Goal: Task Accomplishment & Management: Manage account settings

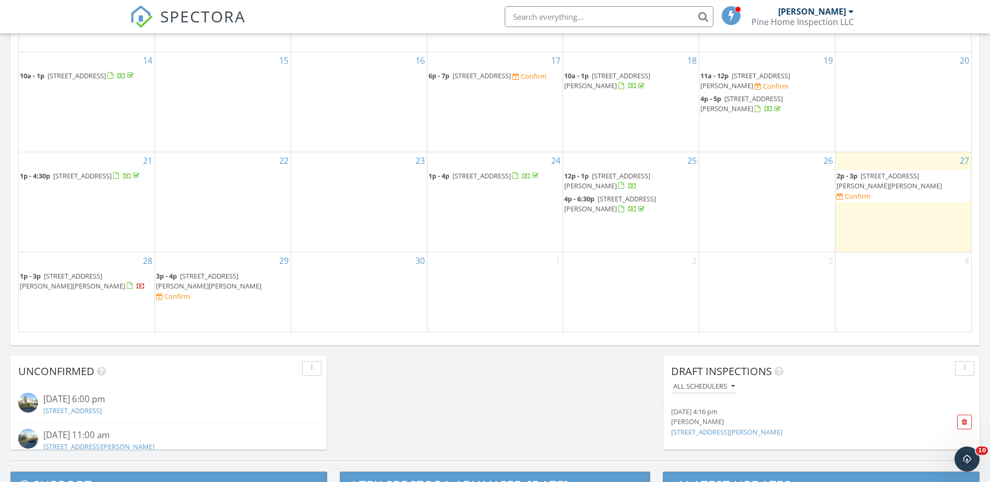
scroll to position [626, 0]
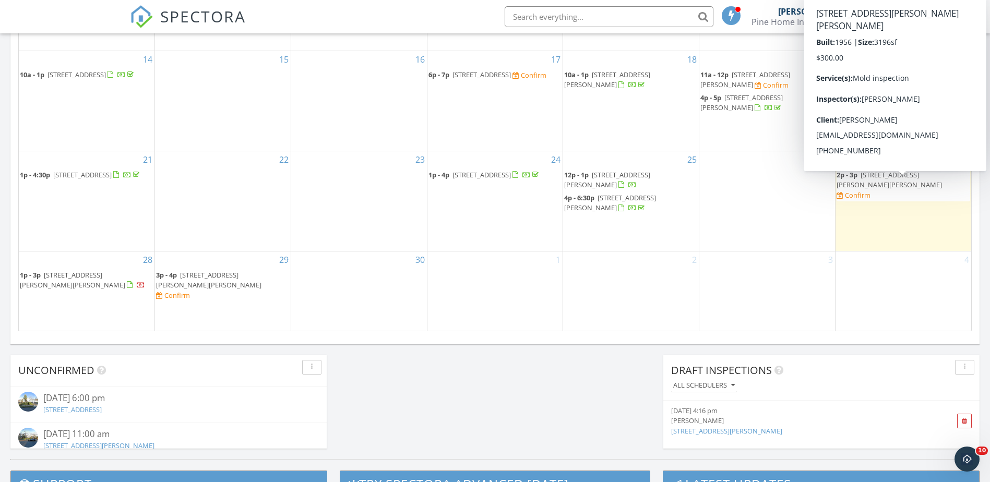
click at [892, 183] on span "[STREET_ADDRESS][PERSON_NAME][PERSON_NAME]" at bounding box center [888, 179] width 105 height 19
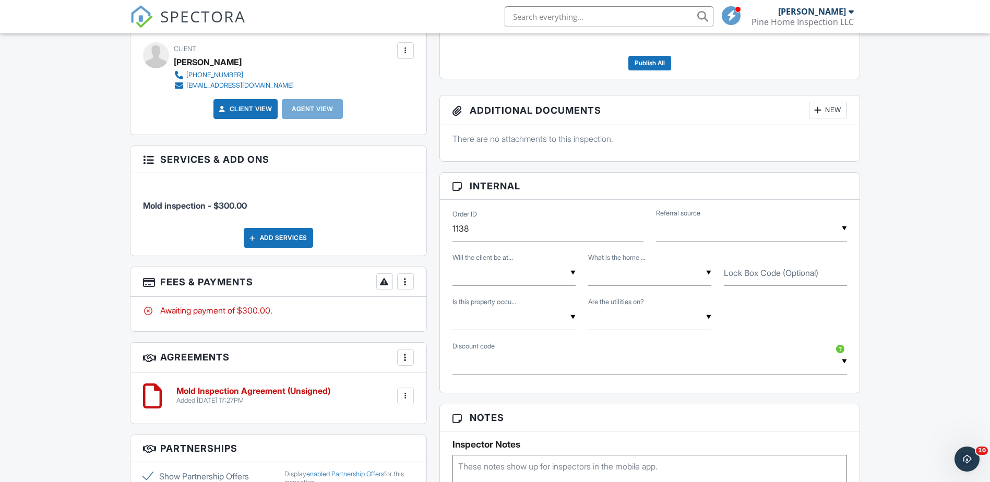
click at [407, 284] on div at bounding box center [405, 281] width 10 height 10
click at [438, 395] on div "Paid In Full" at bounding box center [457, 391] width 101 height 13
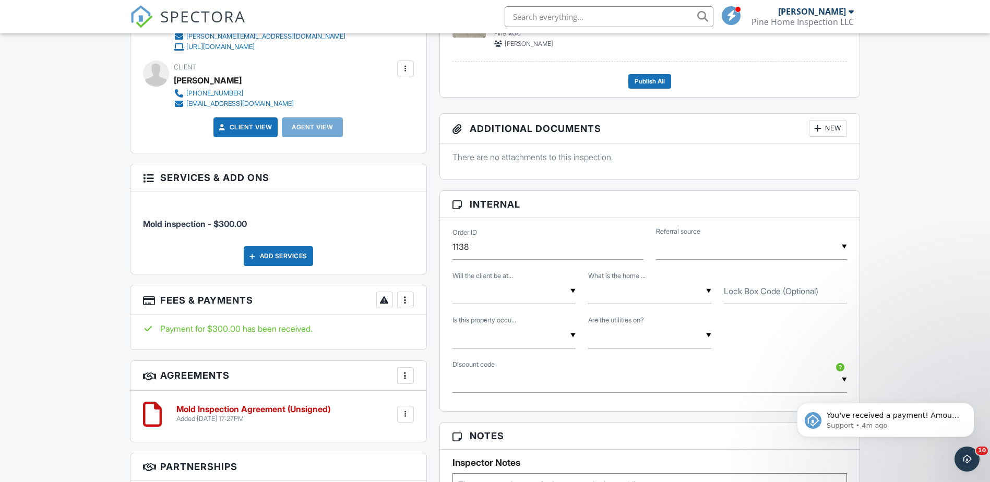
scroll to position [469, 0]
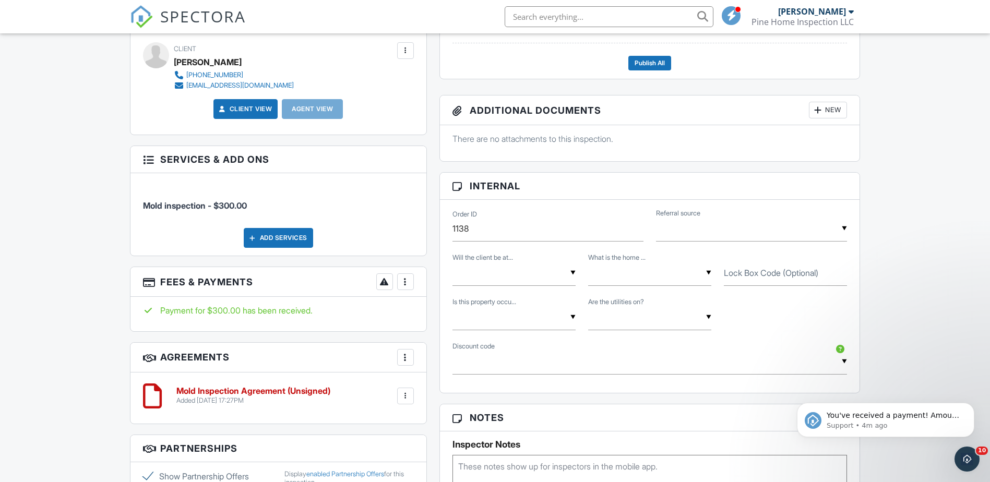
click at [409, 399] on div at bounding box center [405, 396] width 10 height 10
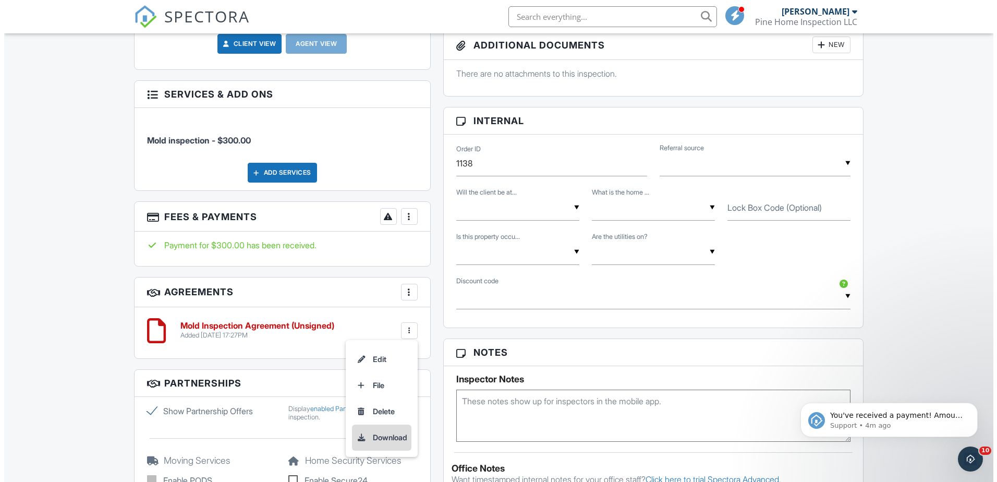
scroll to position [626, 0]
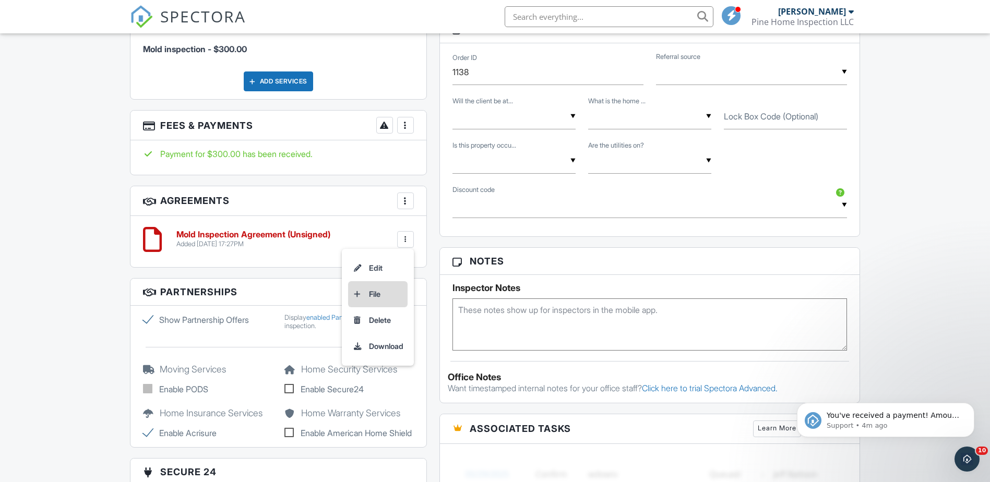
click at [380, 293] on li "File" at bounding box center [377, 294] width 59 height 26
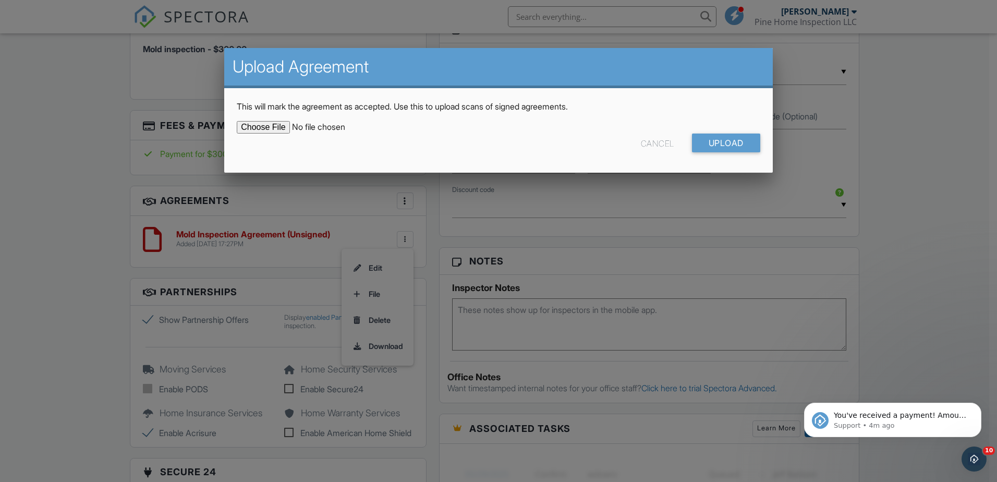
click at [279, 124] on input "file" at bounding box center [325, 127] width 177 height 13
type input "C:\fakepath\Clifton Mold.jpeg"
click at [741, 144] on input "Upload" at bounding box center [726, 143] width 68 height 19
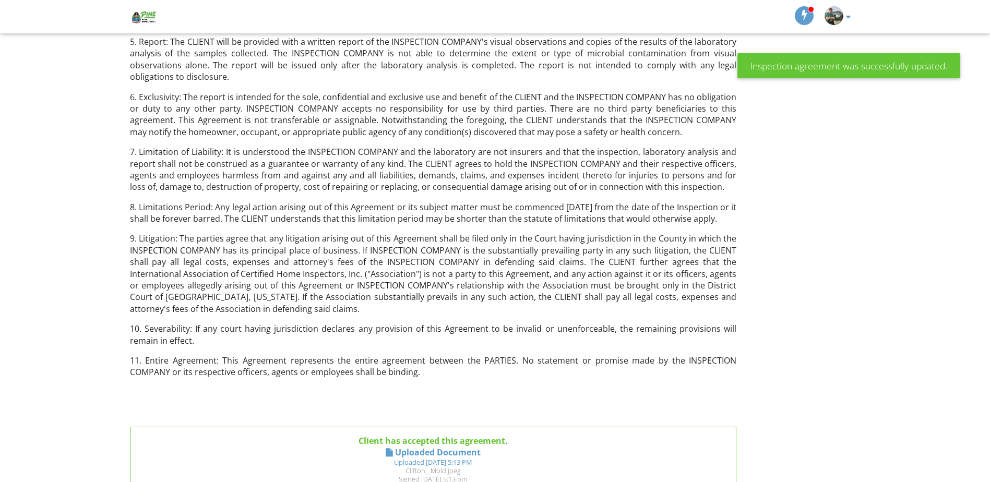
scroll to position [440, 0]
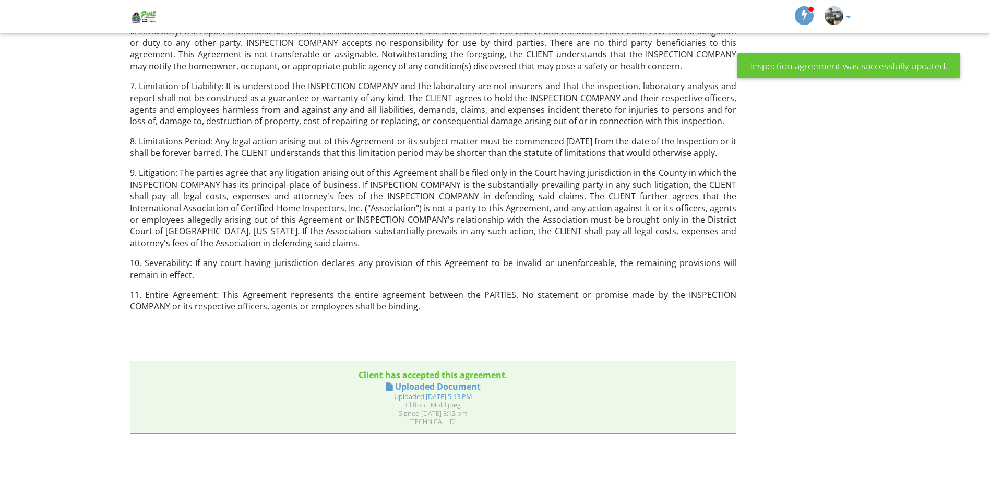
click at [398, 396] on div "Uploaded 09/27/2025 5:13 PM" at bounding box center [433, 396] width 590 height 8
